Goal: Find specific page/section: Find specific page/section

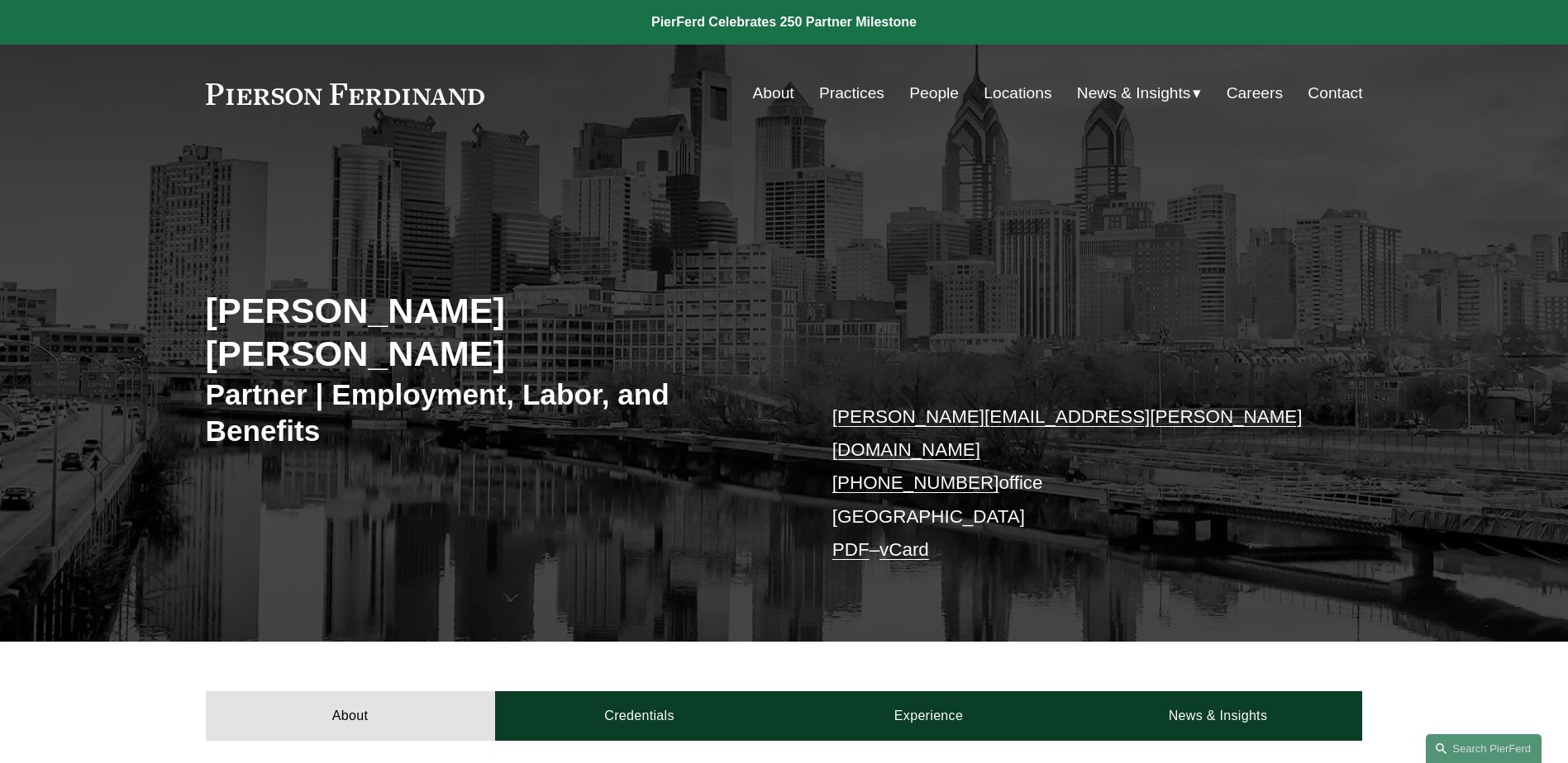
click at [932, 86] on link "People" at bounding box center [933, 94] width 50 height 31
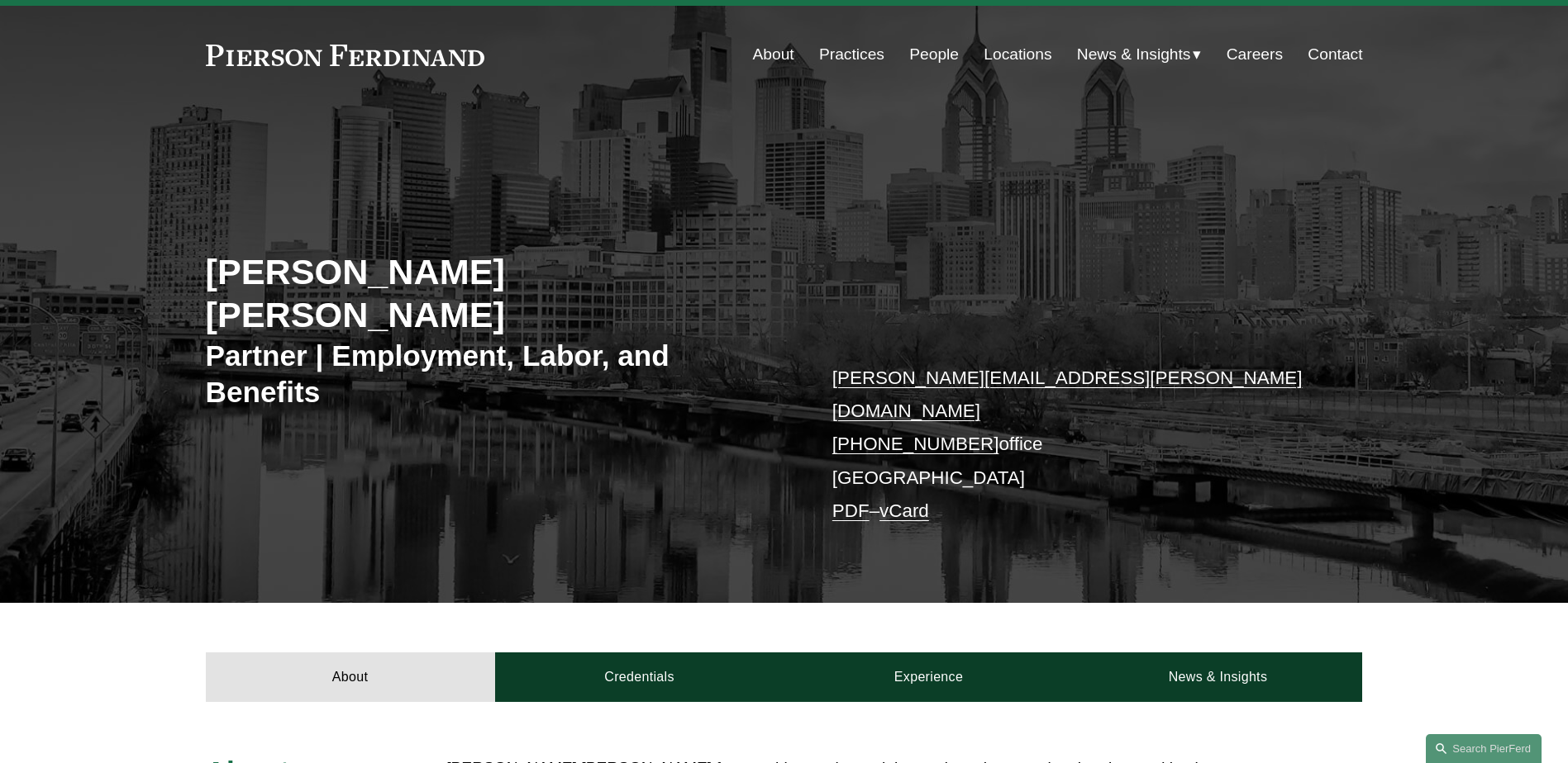
scroll to position [248, 0]
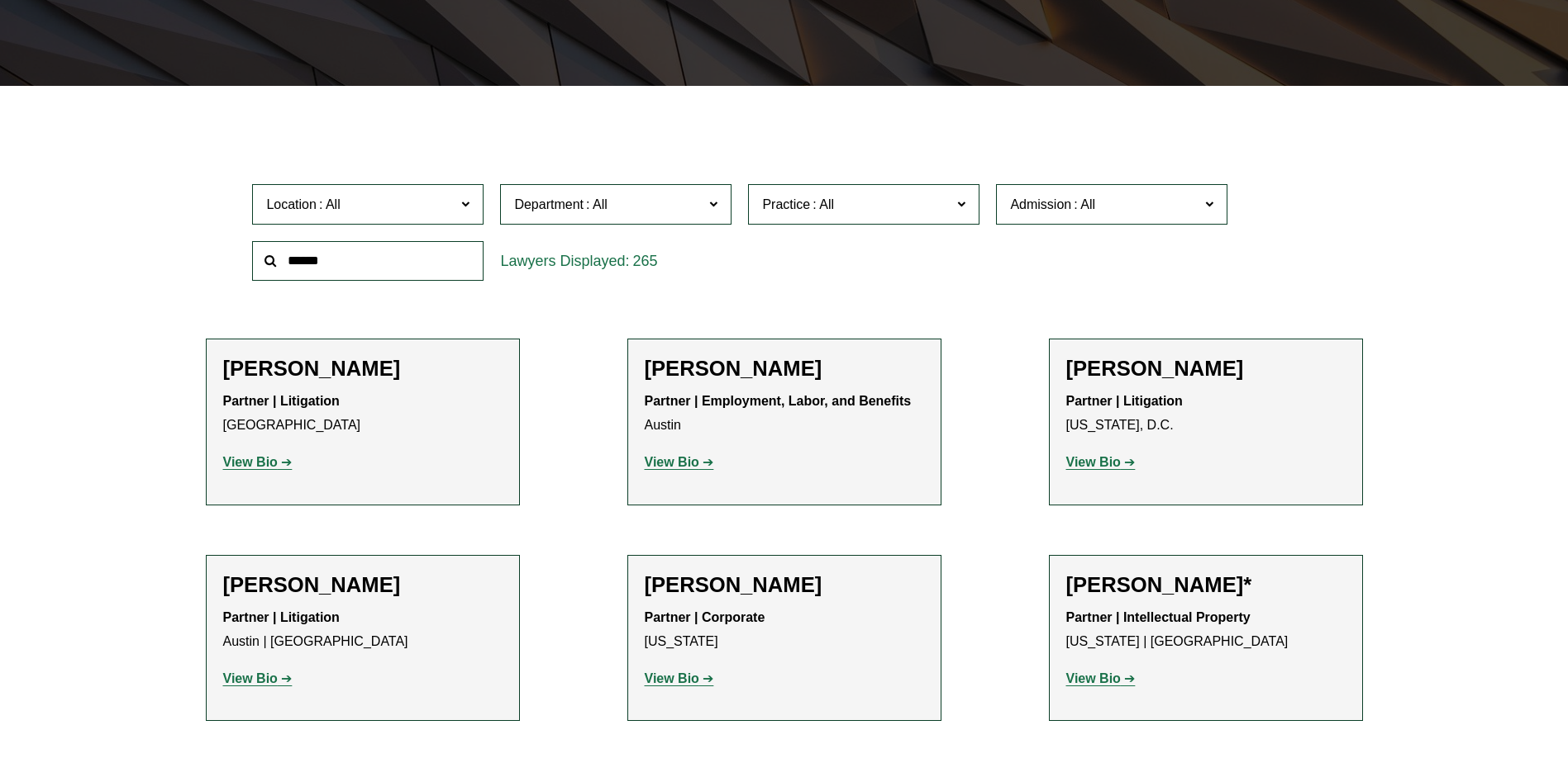
scroll to position [413, 0]
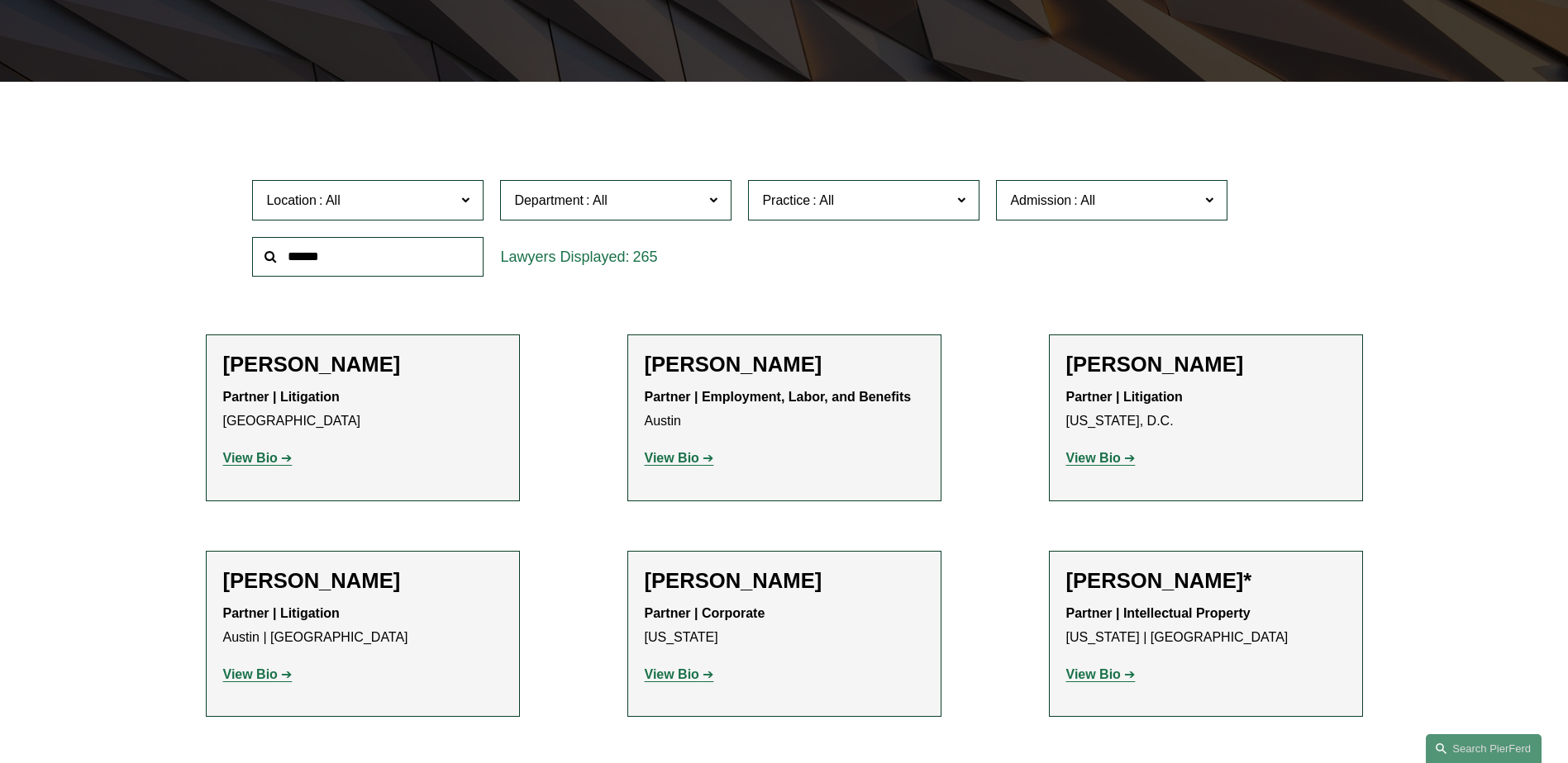
click at [337, 244] on input "text" at bounding box center [367, 257] width 231 height 40
type input "****"
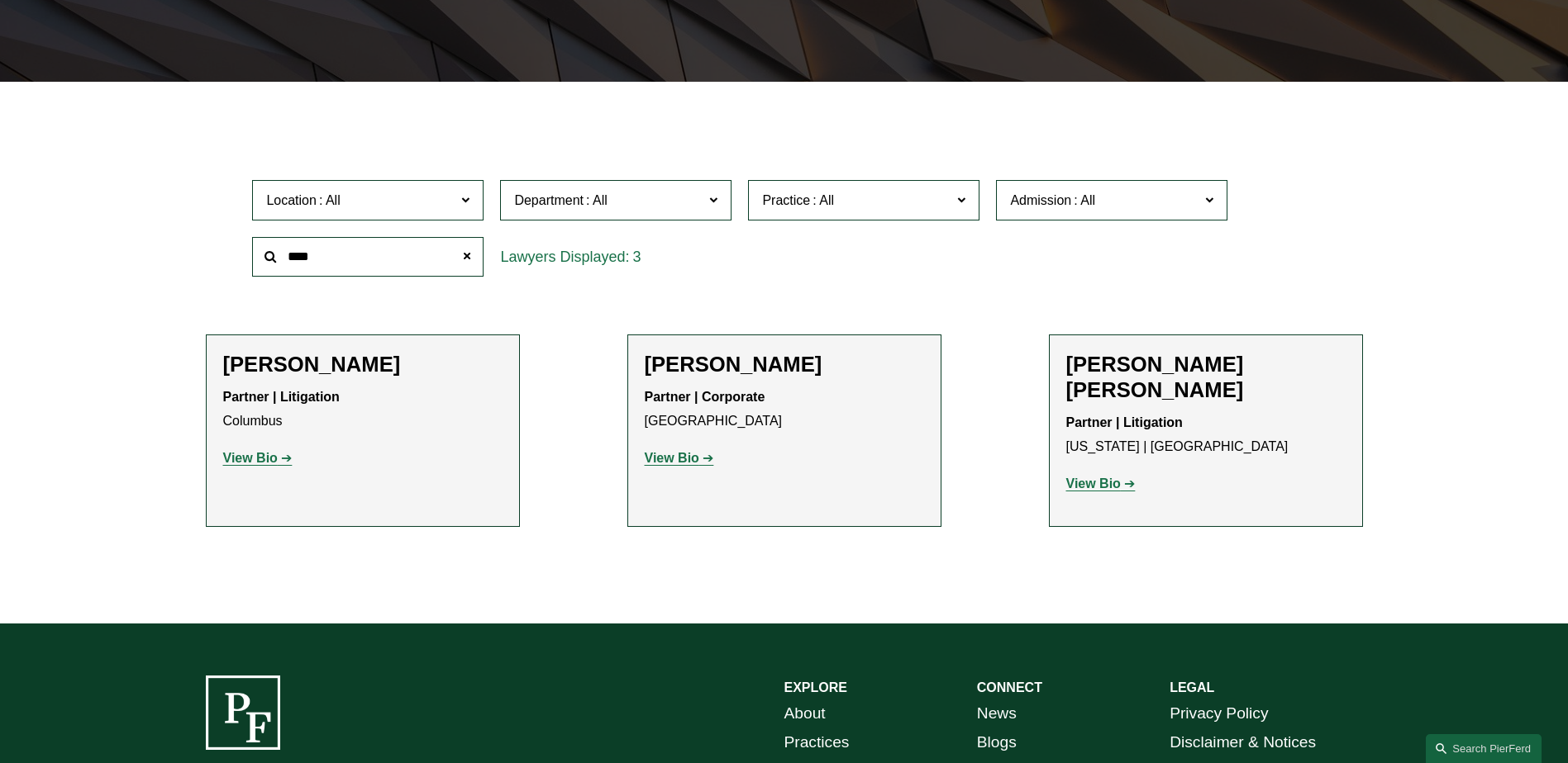
click at [1115, 477] on strong "View Bio" at bounding box center [1093, 484] width 55 height 14
